Goal: Check status: Check status

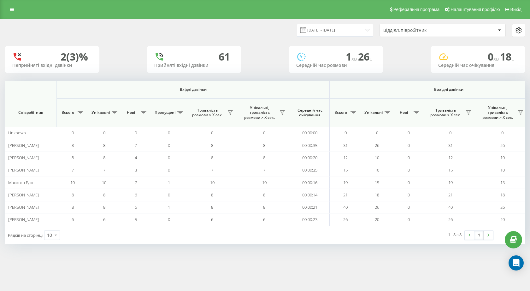
scroll to position [0, 360]
click at [336, 82] on div at bounding box center [265, 83] width 520 height 5
click at [362, 84] on div at bounding box center [265, 83] width 520 height 5
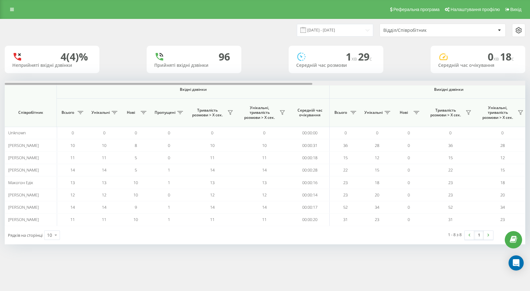
click at [357, 83] on div at bounding box center [265, 83] width 520 height 5
click at [424, 82] on div at bounding box center [265, 83] width 520 height 5
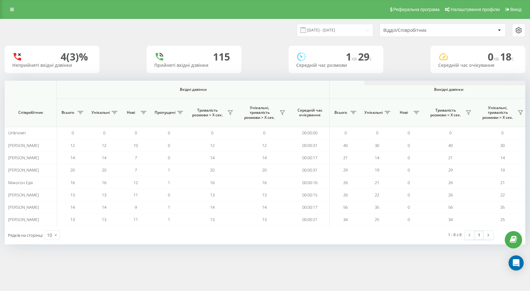
scroll to position [0, 360]
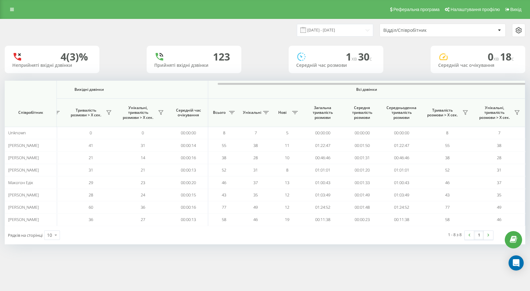
click at [200, 291] on div "Реферальна програма Налаштування профілю Вихід [DATE] - [DATE] Відділ/Співробіт…" at bounding box center [265, 145] width 530 height 291
